Goal: Information Seeking & Learning: Learn about a topic

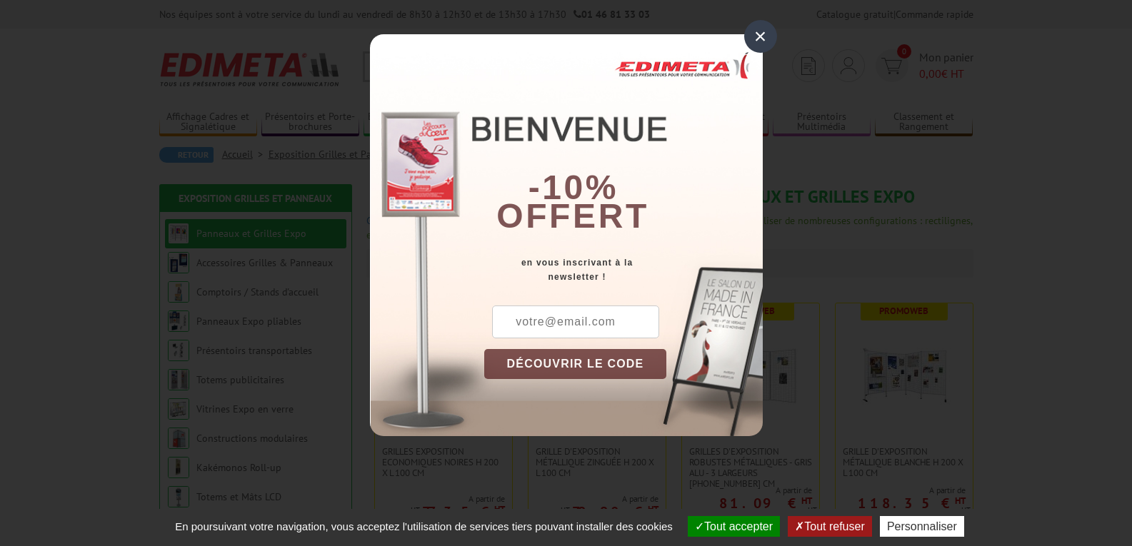
click at [754, 34] on div "×" at bounding box center [760, 36] width 33 height 33
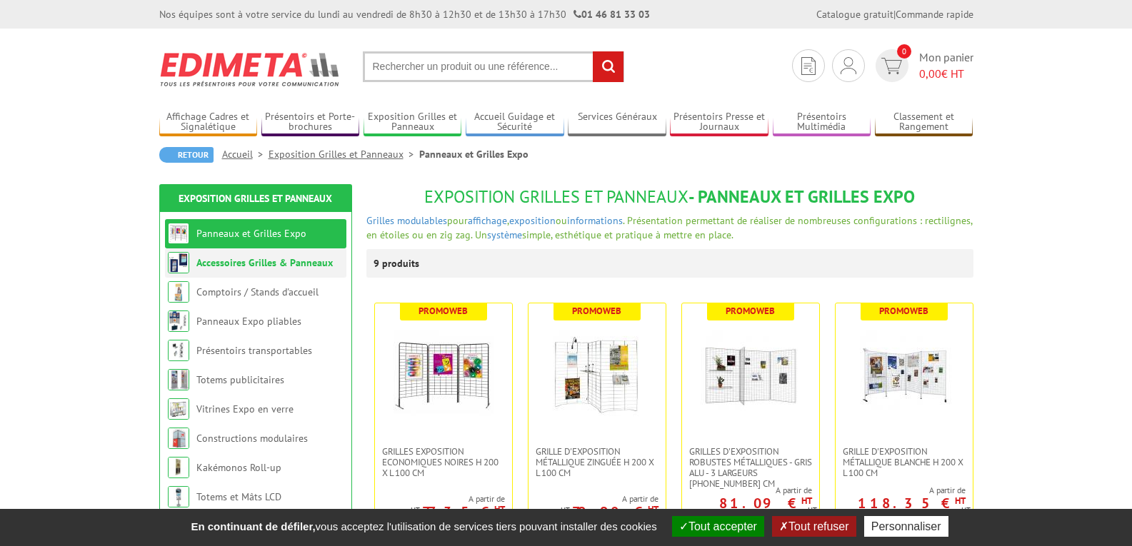
click at [199, 261] on link "Accessoires Grilles & Panneaux" at bounding box center [264, 262] width 136 height 13
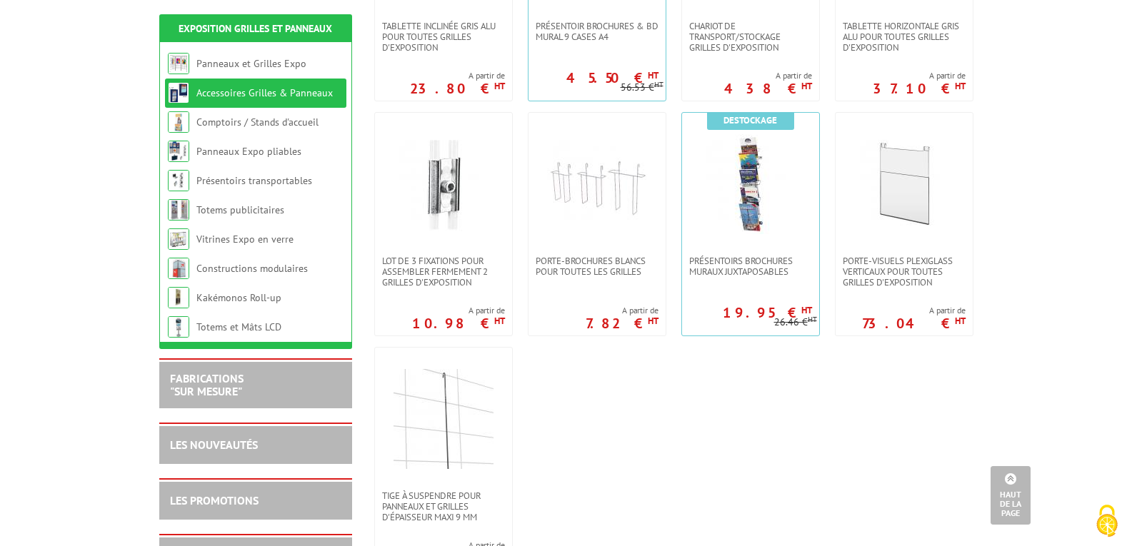
scroll to position [931, 0]
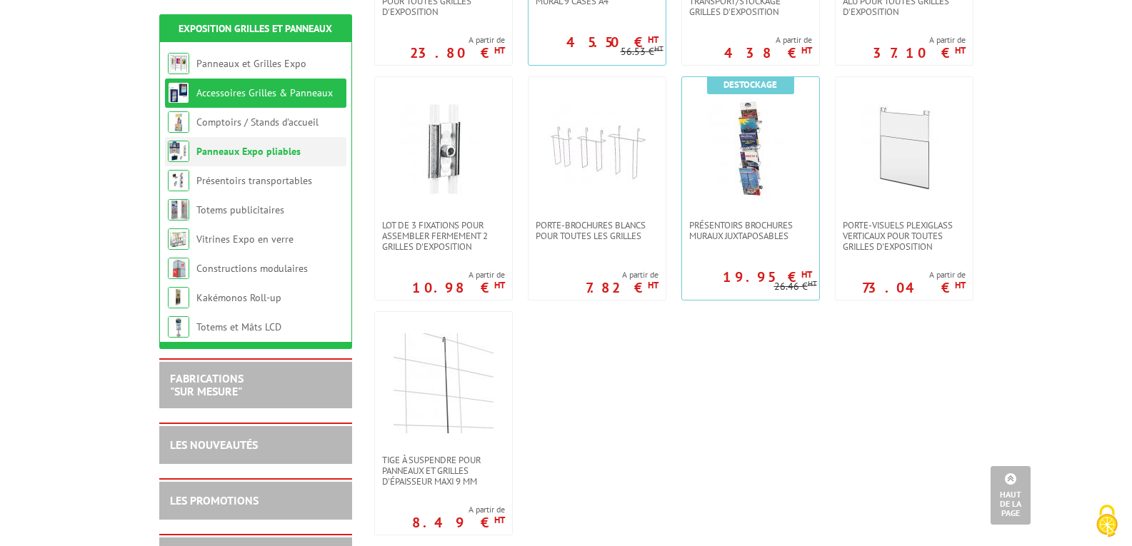
click at [282, 149] on link "Panneaux Expo pliables" at bounding box center [248, 151] width 104 height 13
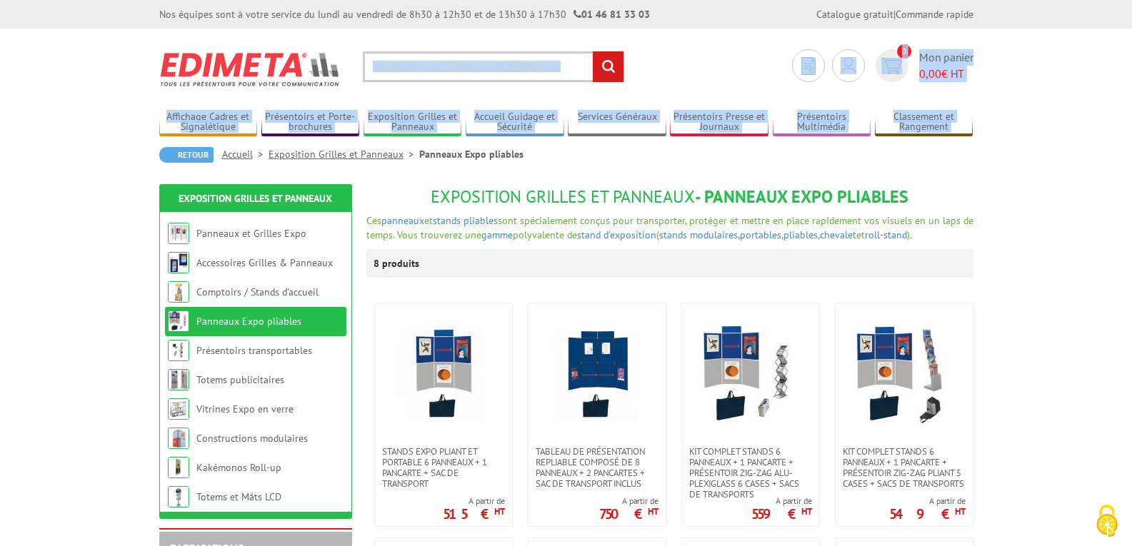
drag, startPoint x: 1131, startPoint y: 81, endPoint x: 1131, endPoint y: 160, distance: 79.3
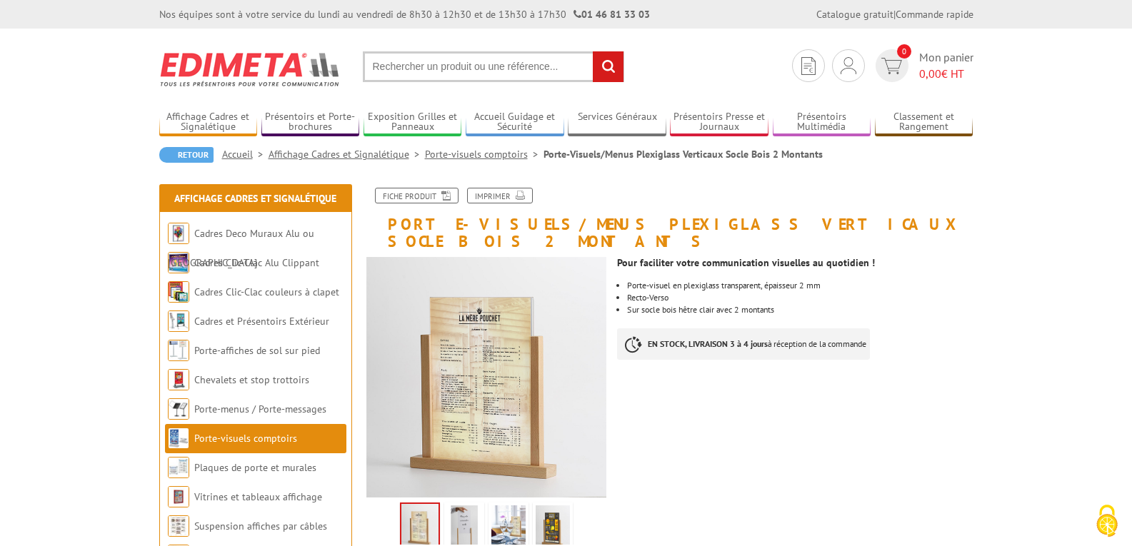
click at [551, 511] on img at bounding box center [553, 528] width 34 height 44
